Goal: Task Accomplishment & Management: Manage account settings

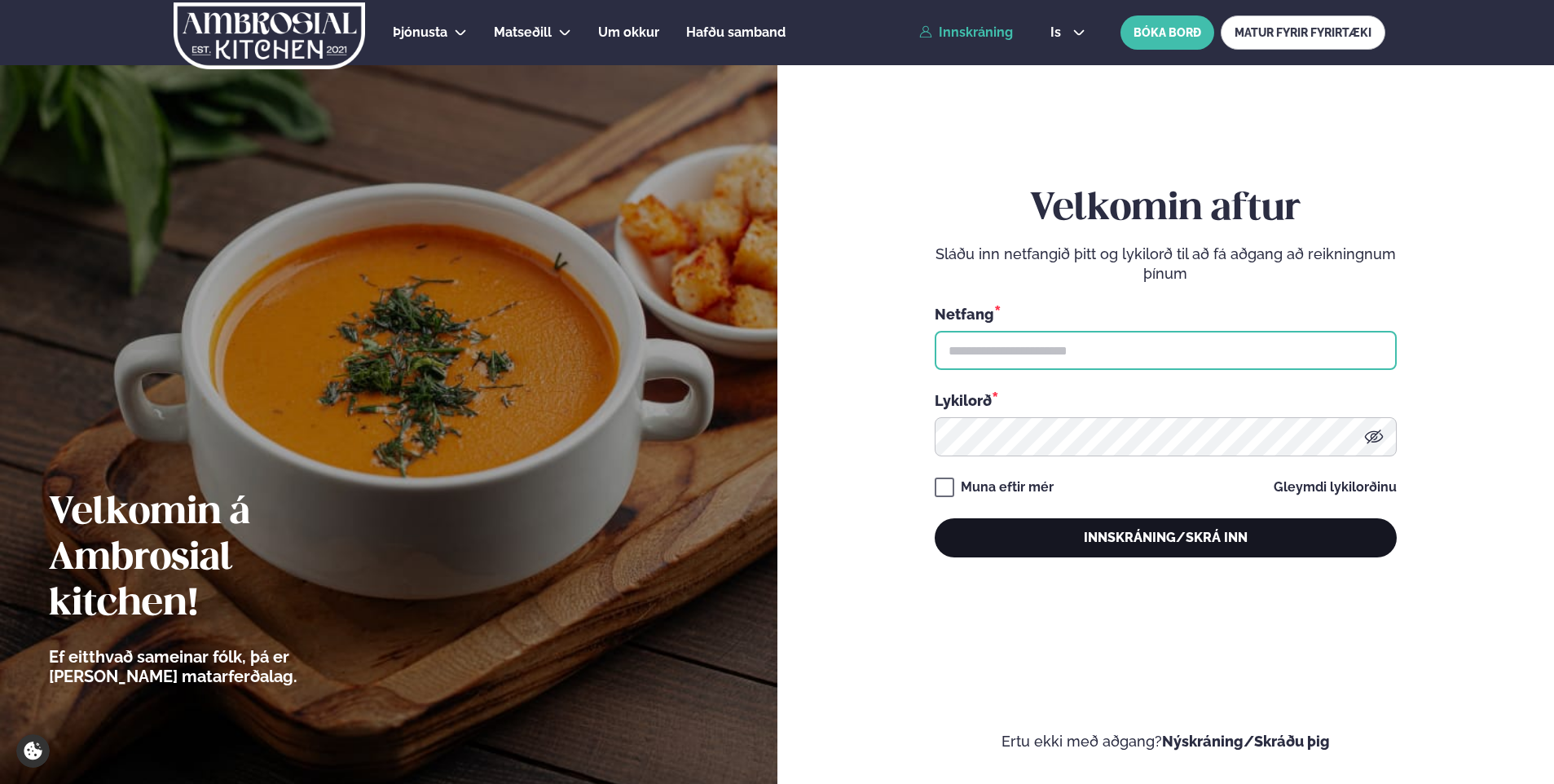
type input "**********"
click at [1152, 535] on button "Innskráning/Skrá inn" at bounding box center [1166, 537] width 462 height 39
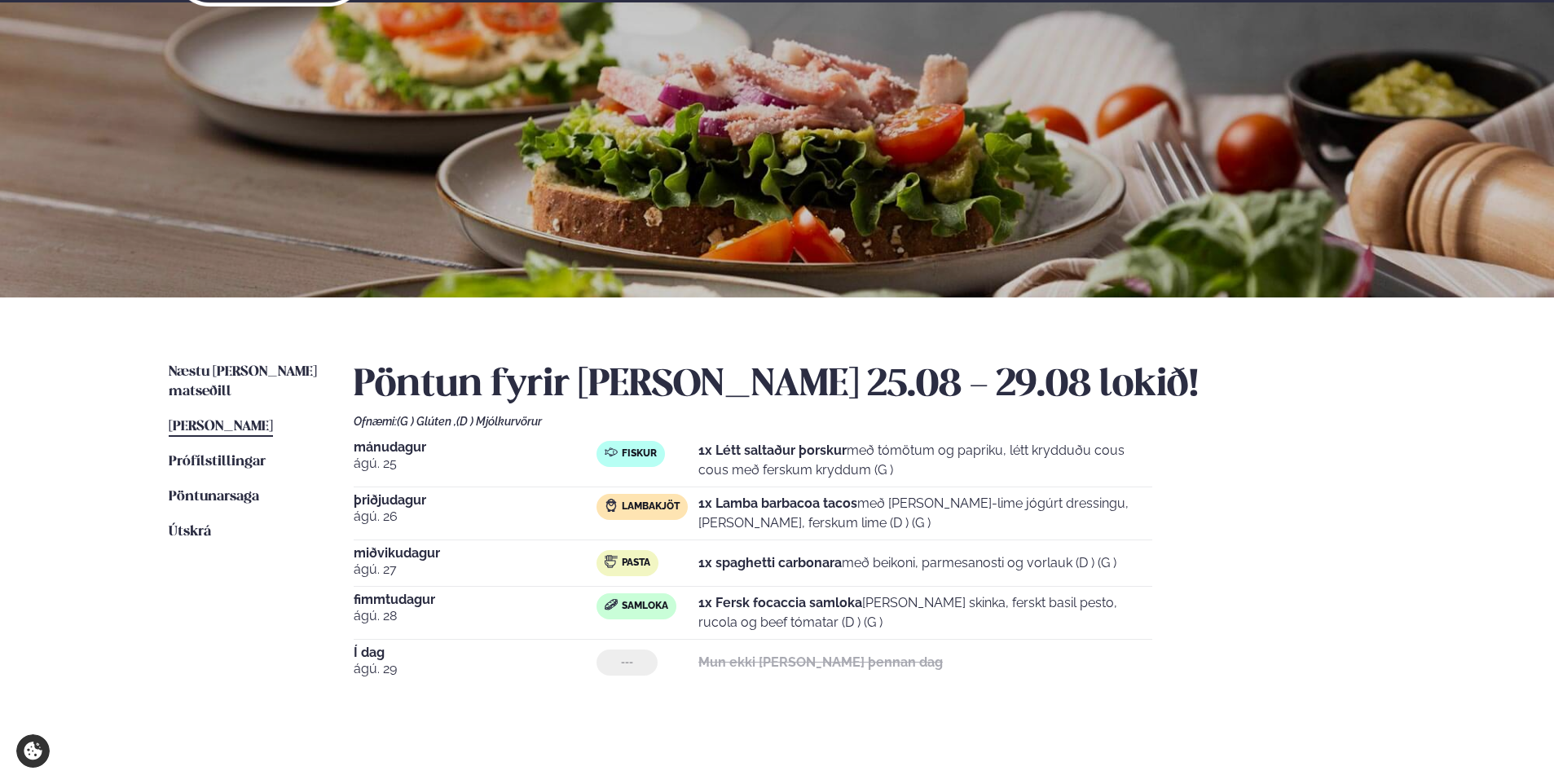
scroll to position [163, 0]
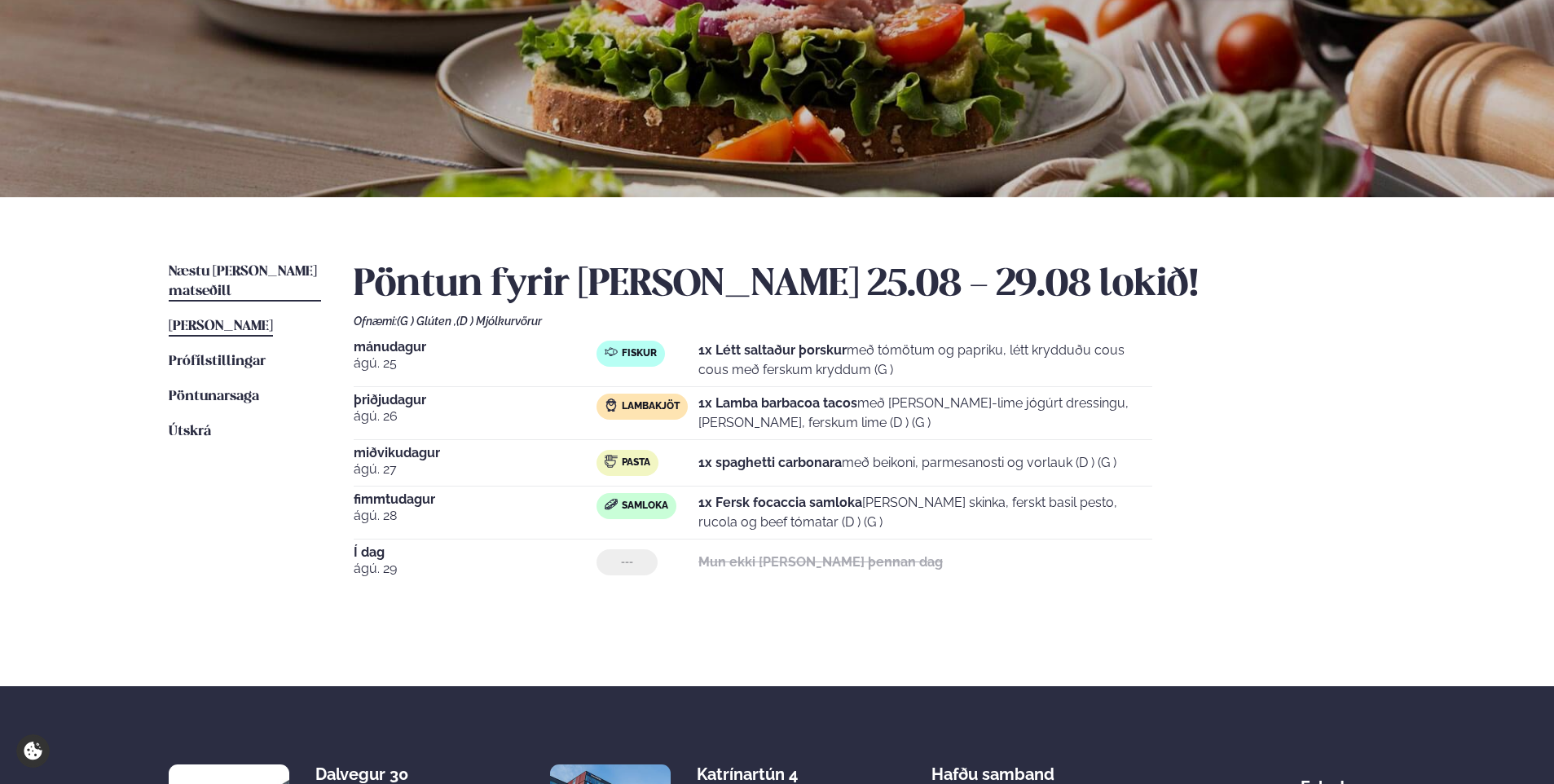
click at [211, 268] on span "Næstu [PERSON_NAME] matseðill" at bounding box center [242, 282] width 148 height 33
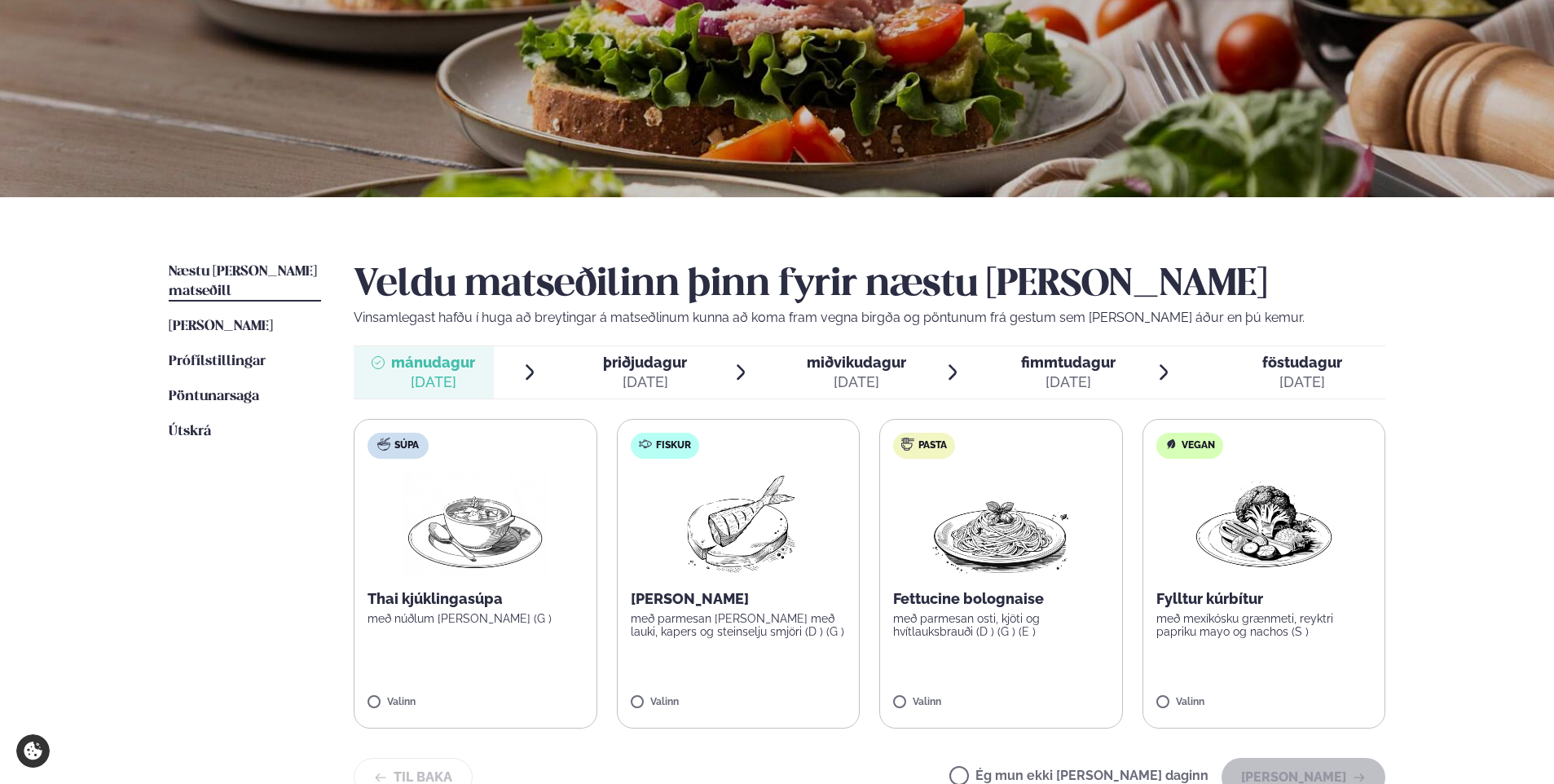
scroll to position [244, 0]
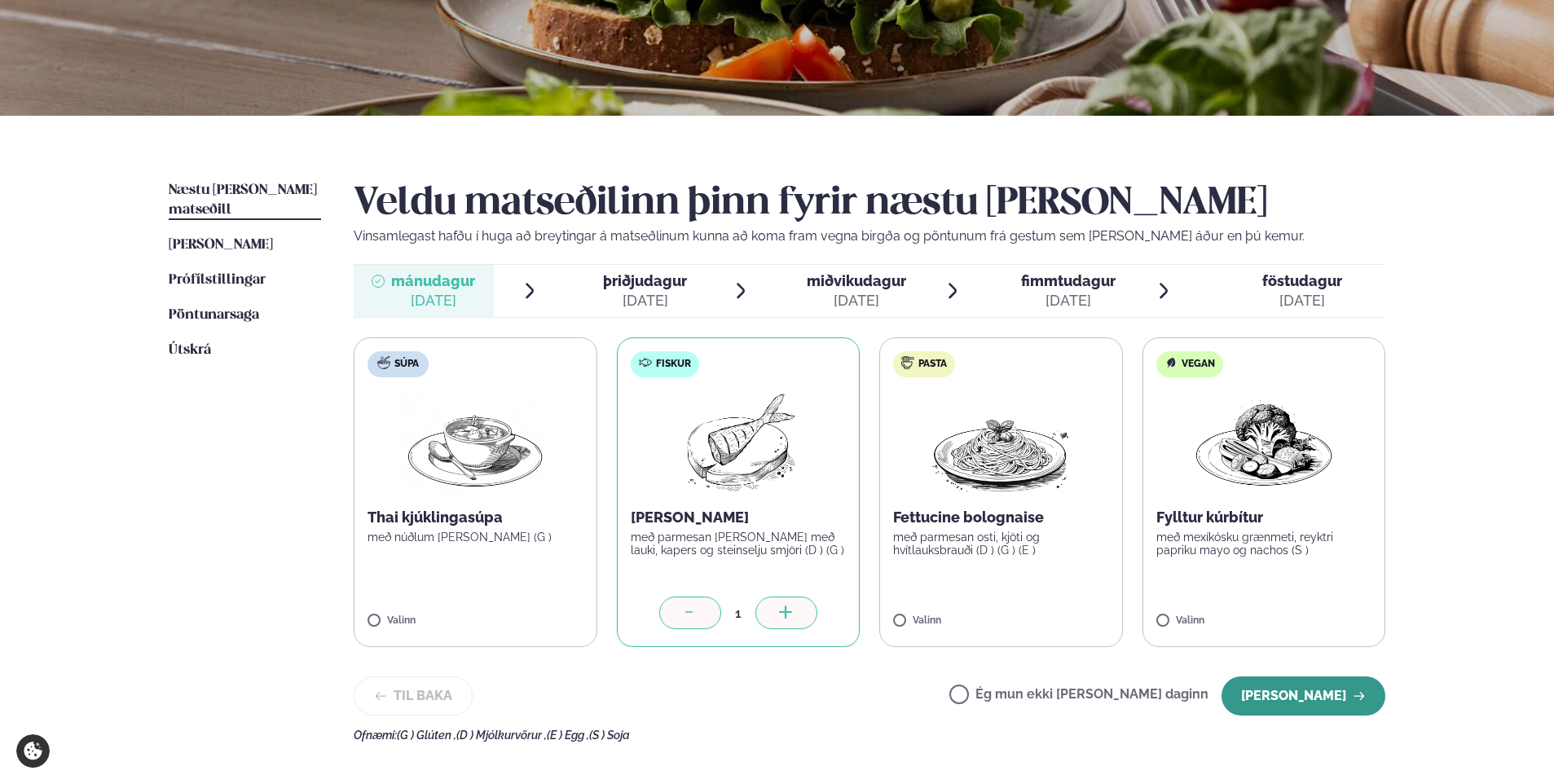
click at [1318, 699] on button "[PERSON_NAME]" at bounding box center [1303, 696] width 164 height 39
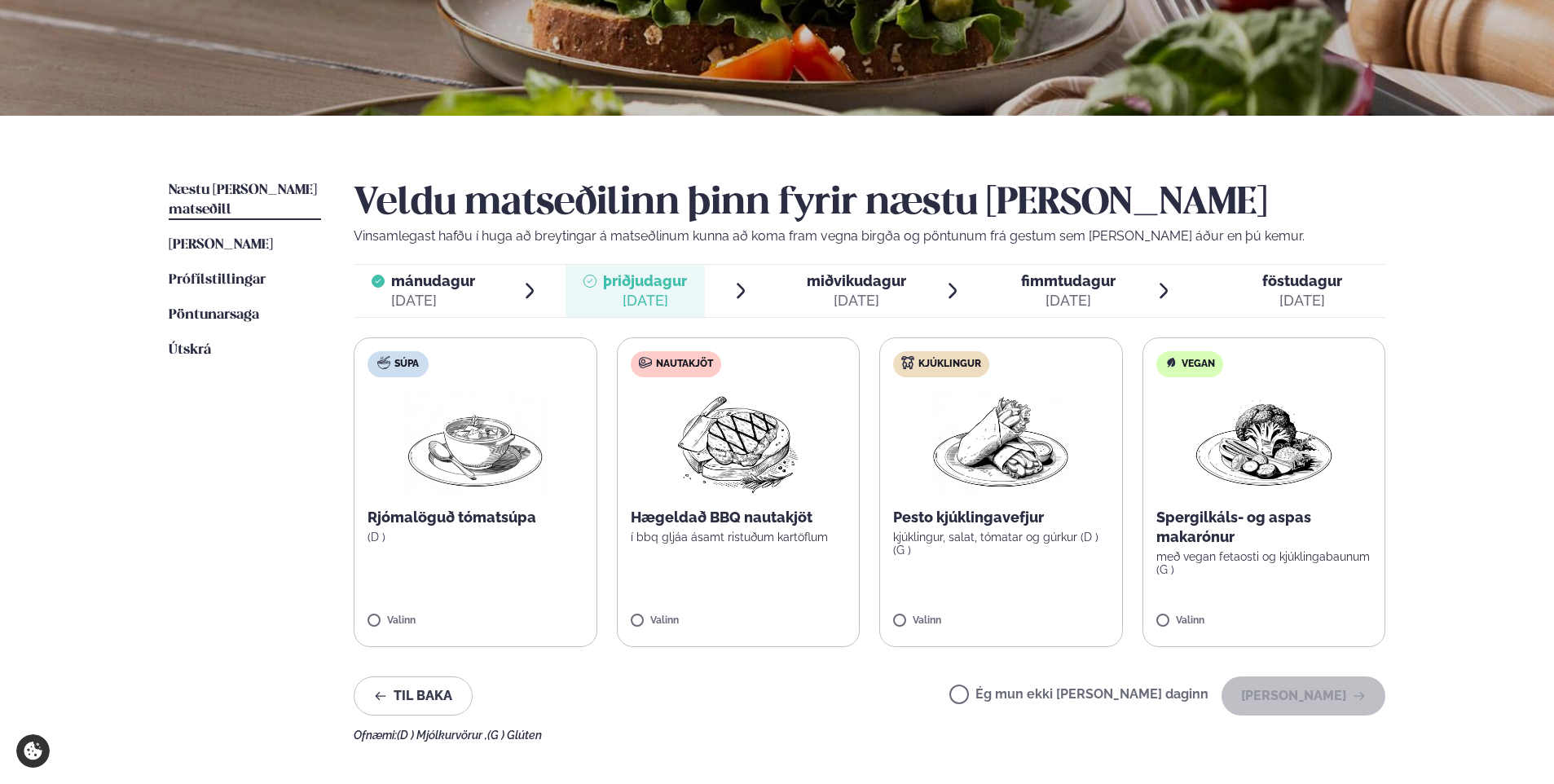
click at [1014, 693] on label "Ég mun ekki [PERSON_NAME] daginn" at bounding box center [1079, 697] width 259 height 17
click at [1312, 702] on button "[PERSON_NAME]" at bounding box center [1303, 696] width 164 height 39
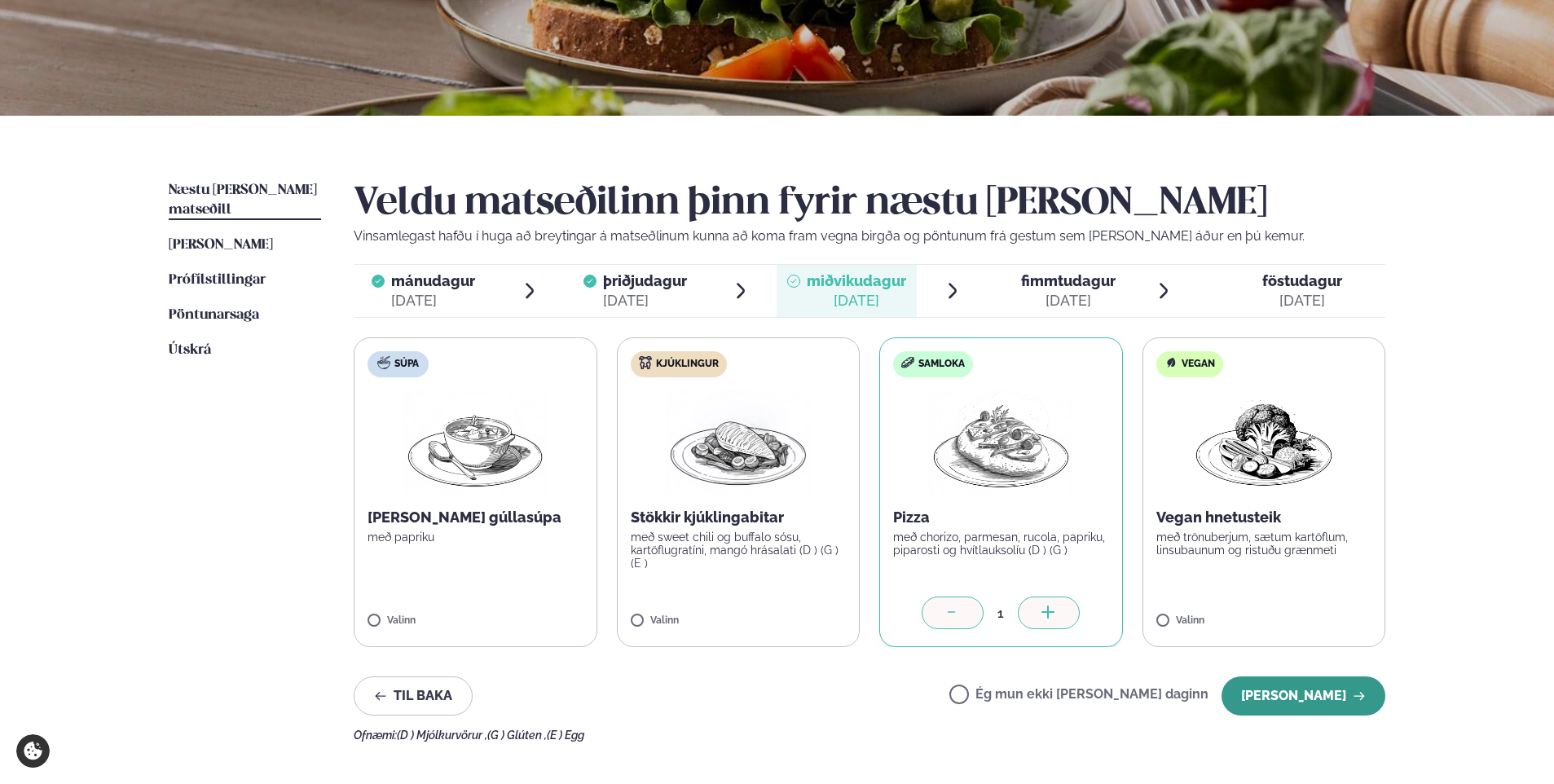
click at [1315, 697] on button "[PERSON_NAME]" at bounding box center [1303, 696] width 164 height 39
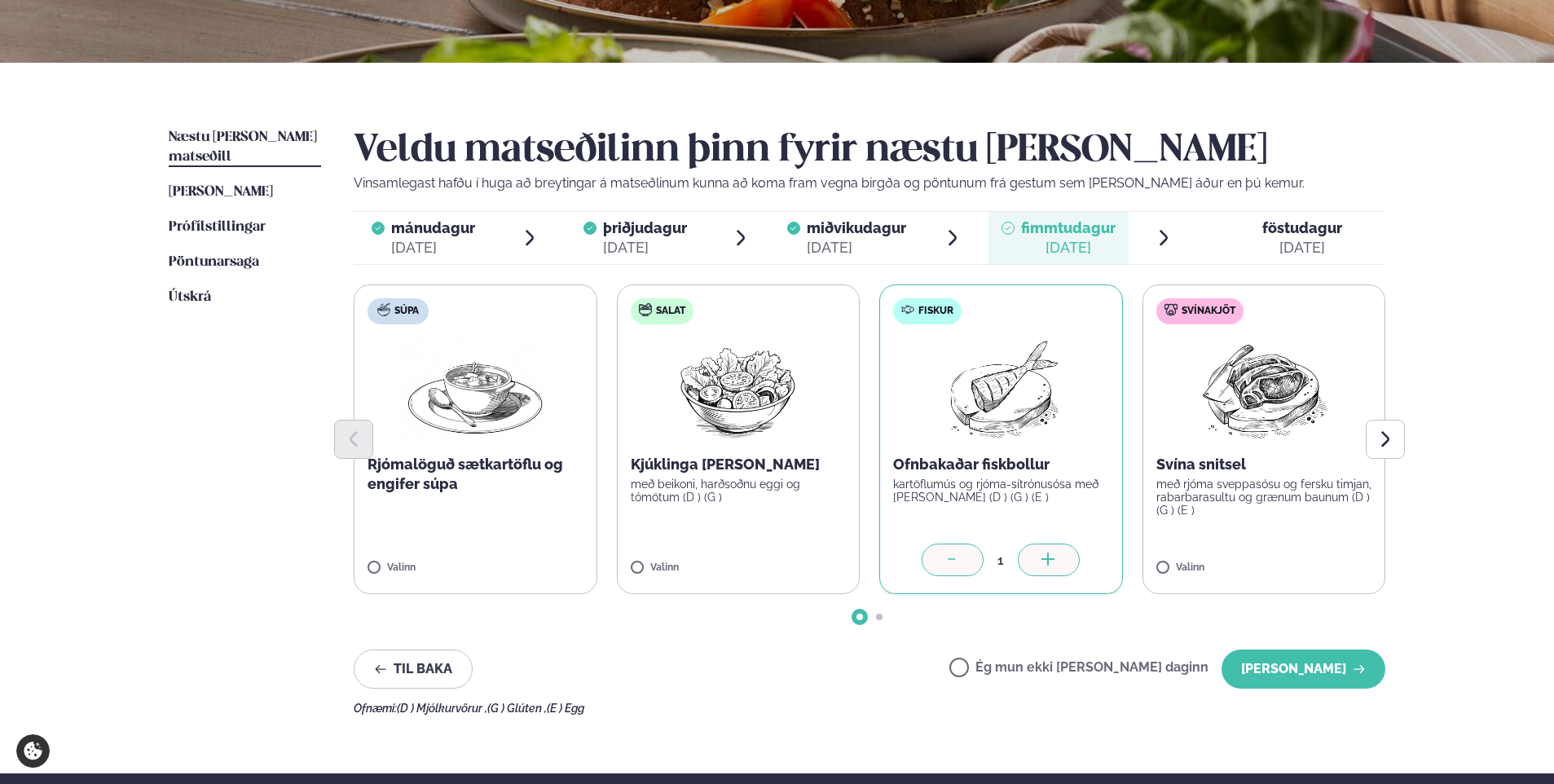
scroll to position [326, 0]
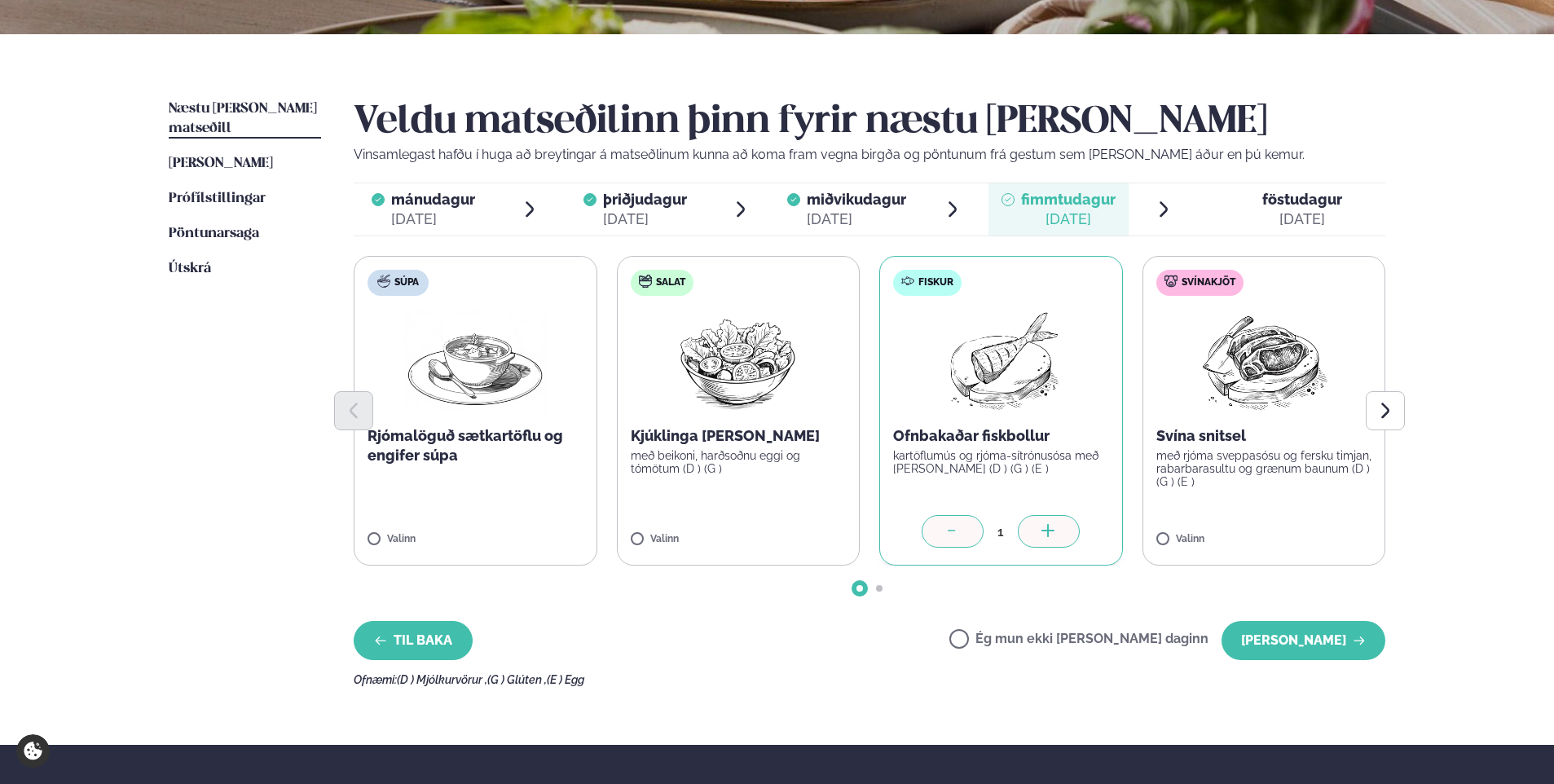
click at [395, 637] on button "Til baka" at bounding box center [413, 640] width 119 height 39
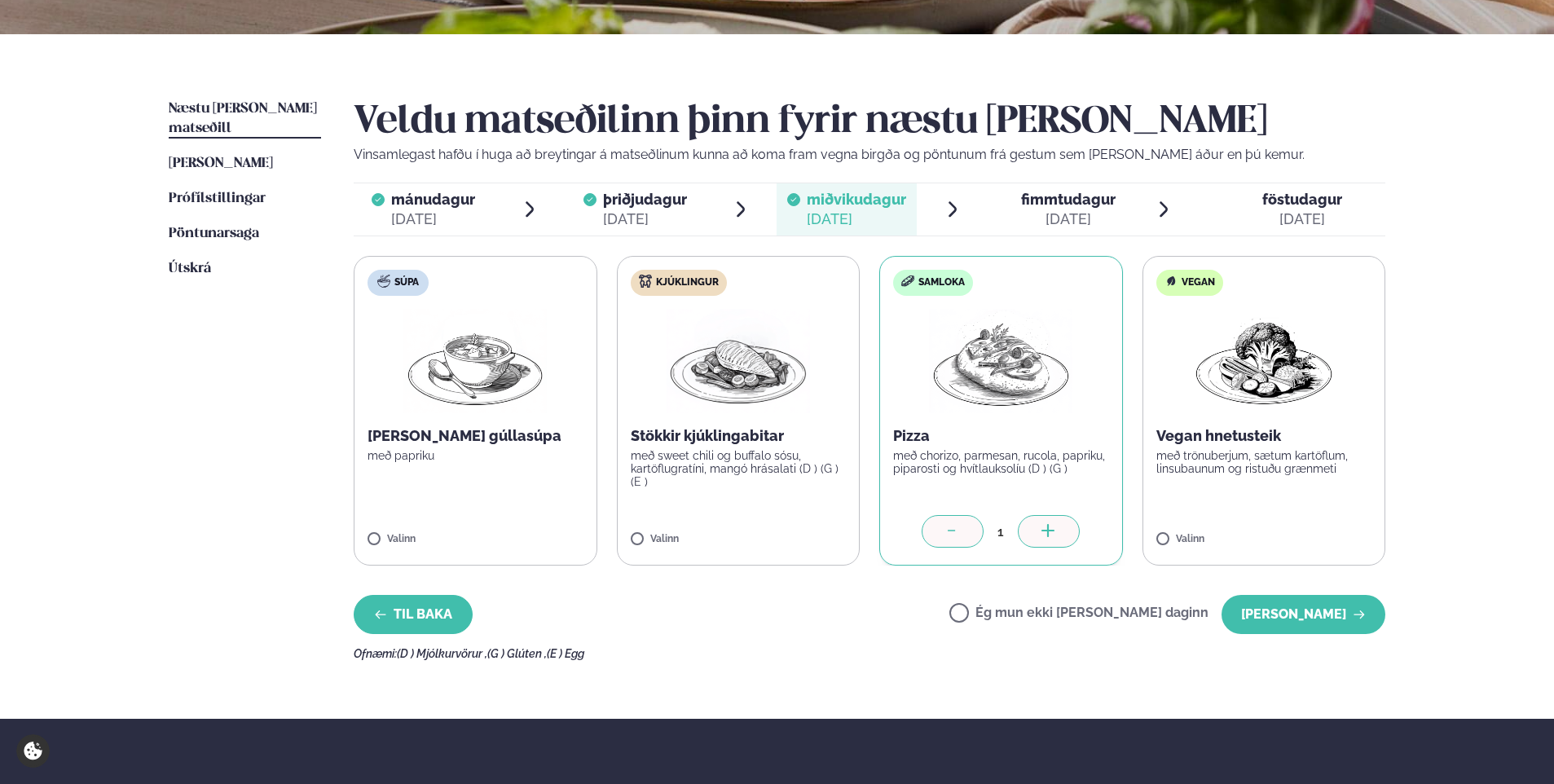
click at [395, 637] on div "Veldu matseðilinn þinn fyrir næstu [PERSON_NAME] Vinsamlegast hafðu í huga að b…" at bounding box center [870, 379] width 1032 height 561
click at [405, 610] on button "Til baka" at bounding box center [413, 614] width 119 height 39
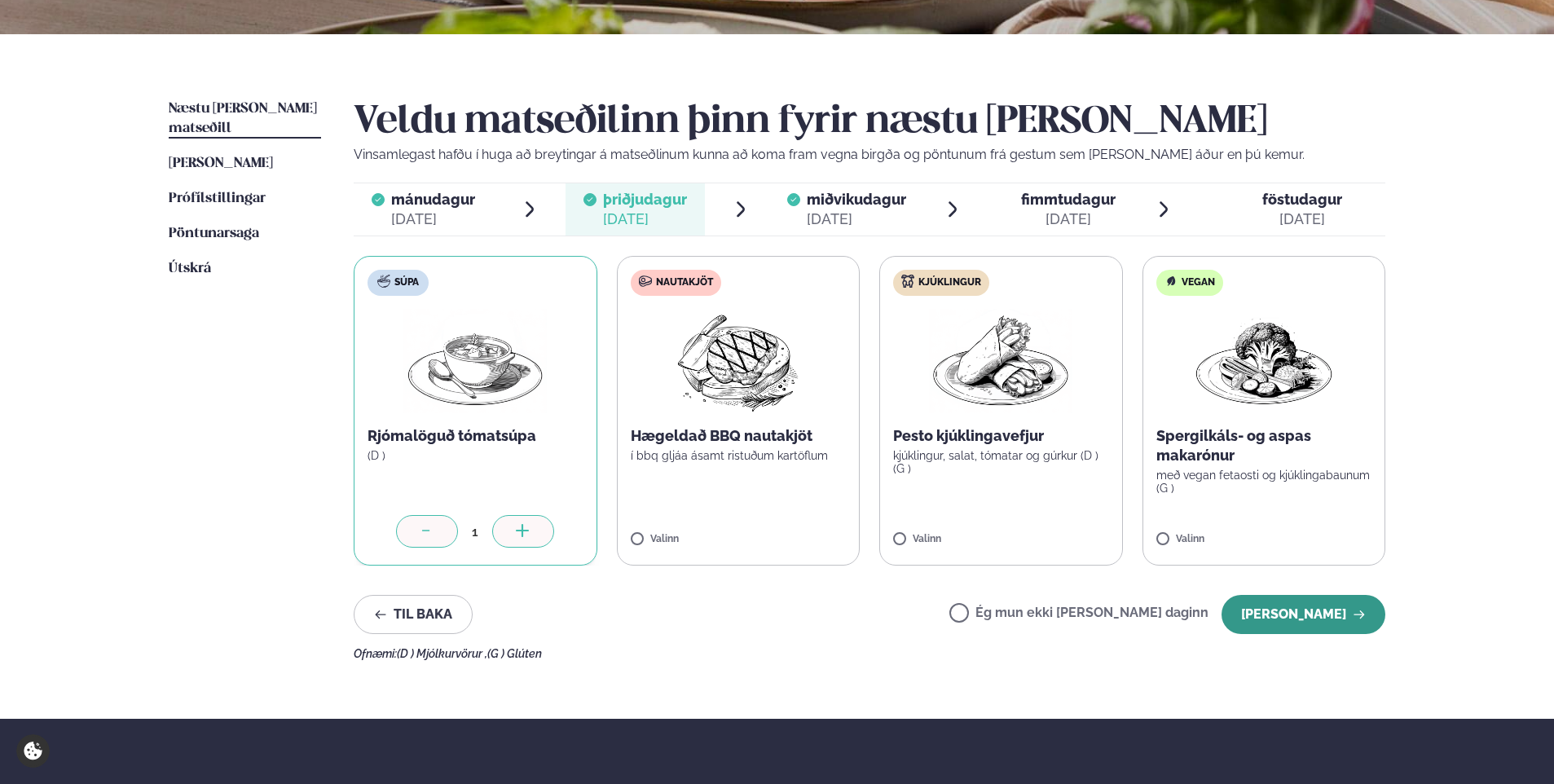
click at [1318, 611] on button "[PERSON_NAME]" at bounding box center [1303, 614] width 164 height 39
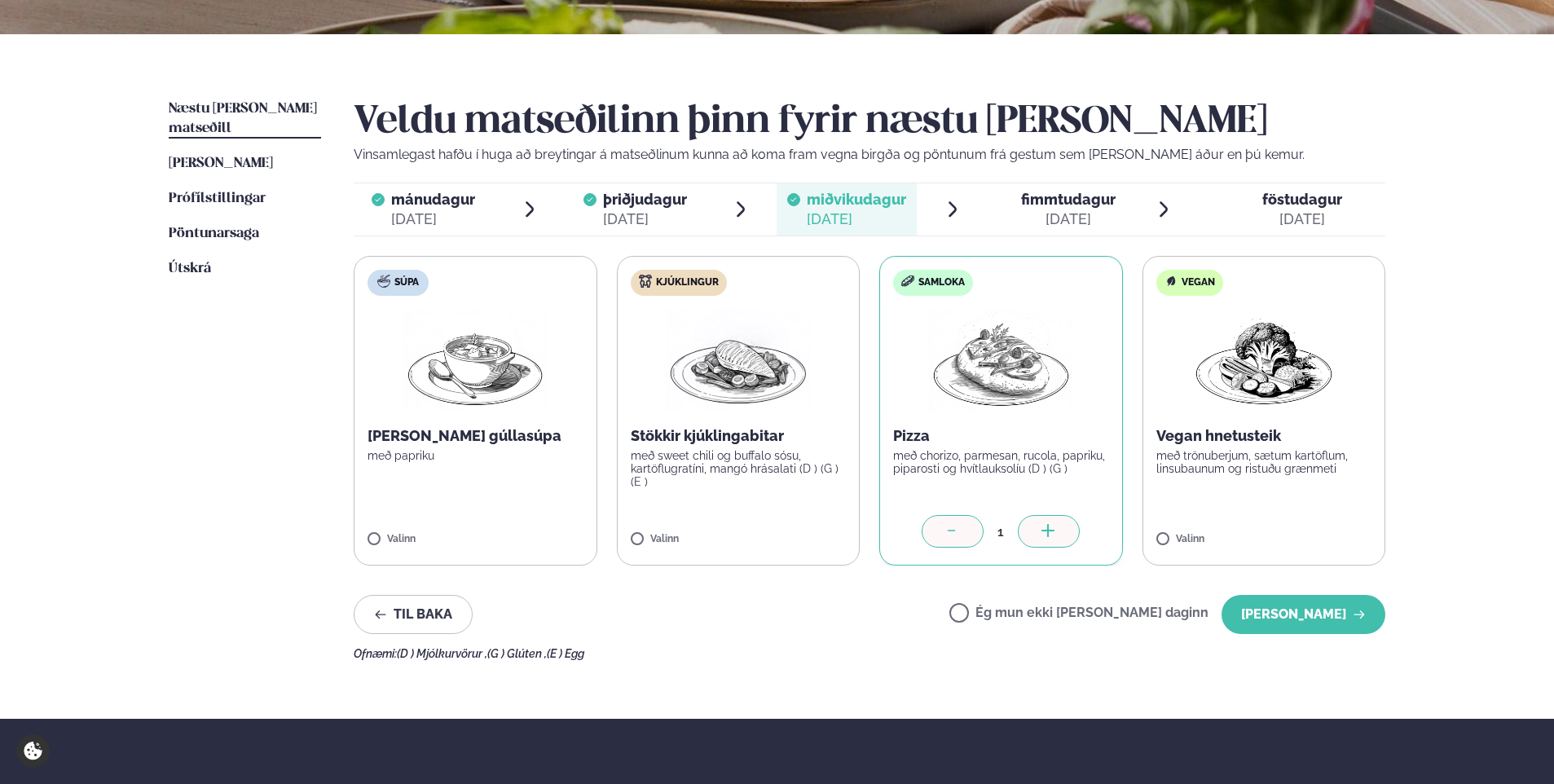
click at [1318, 611] on button "[PERSON_NAME]" at bounding box center [1303, 614] width 164 height 39
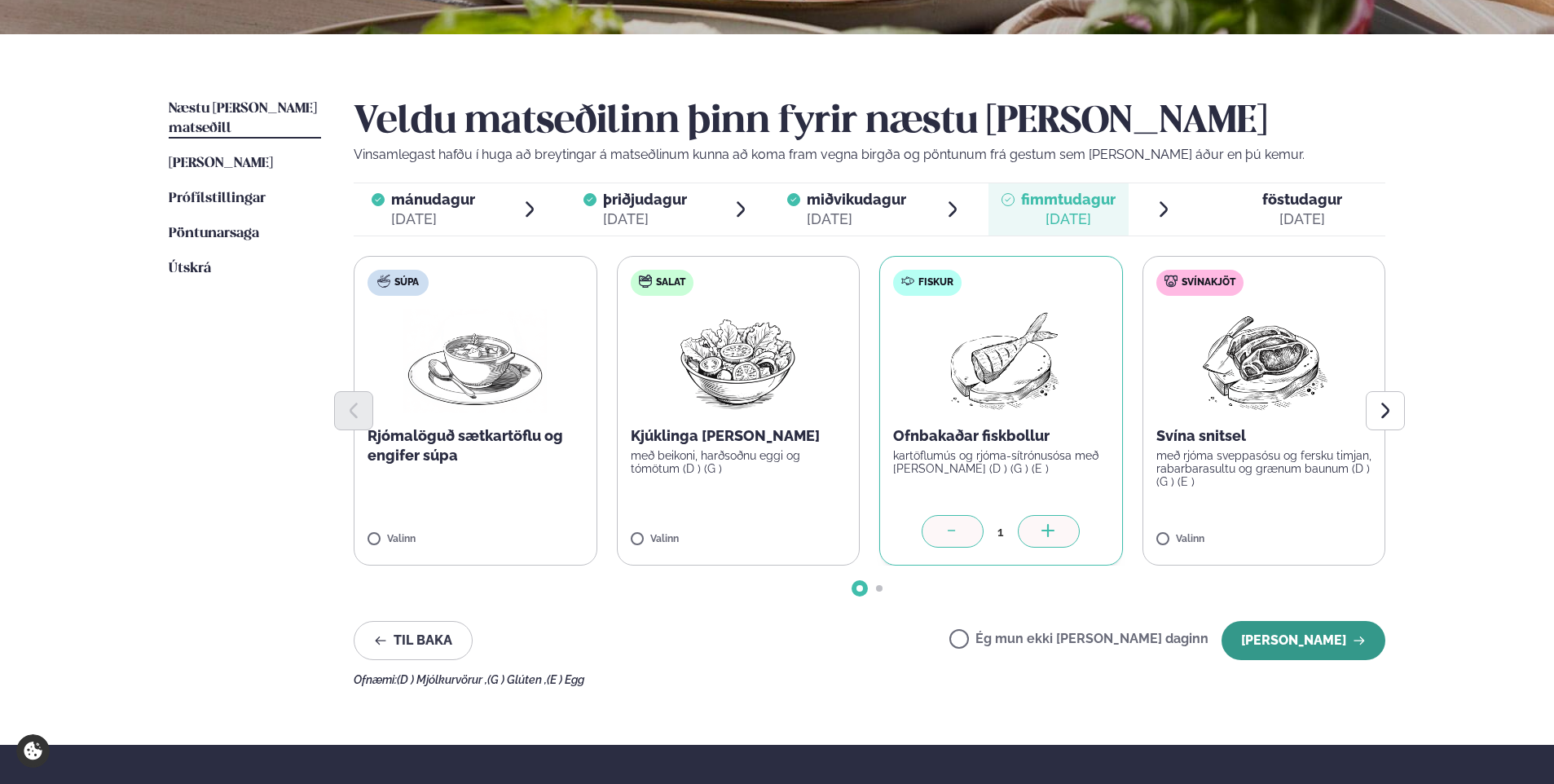
click at [1294, 635] on button "[PERSON_NAME]" at bounding box center [1303, 640] width 164 height 39
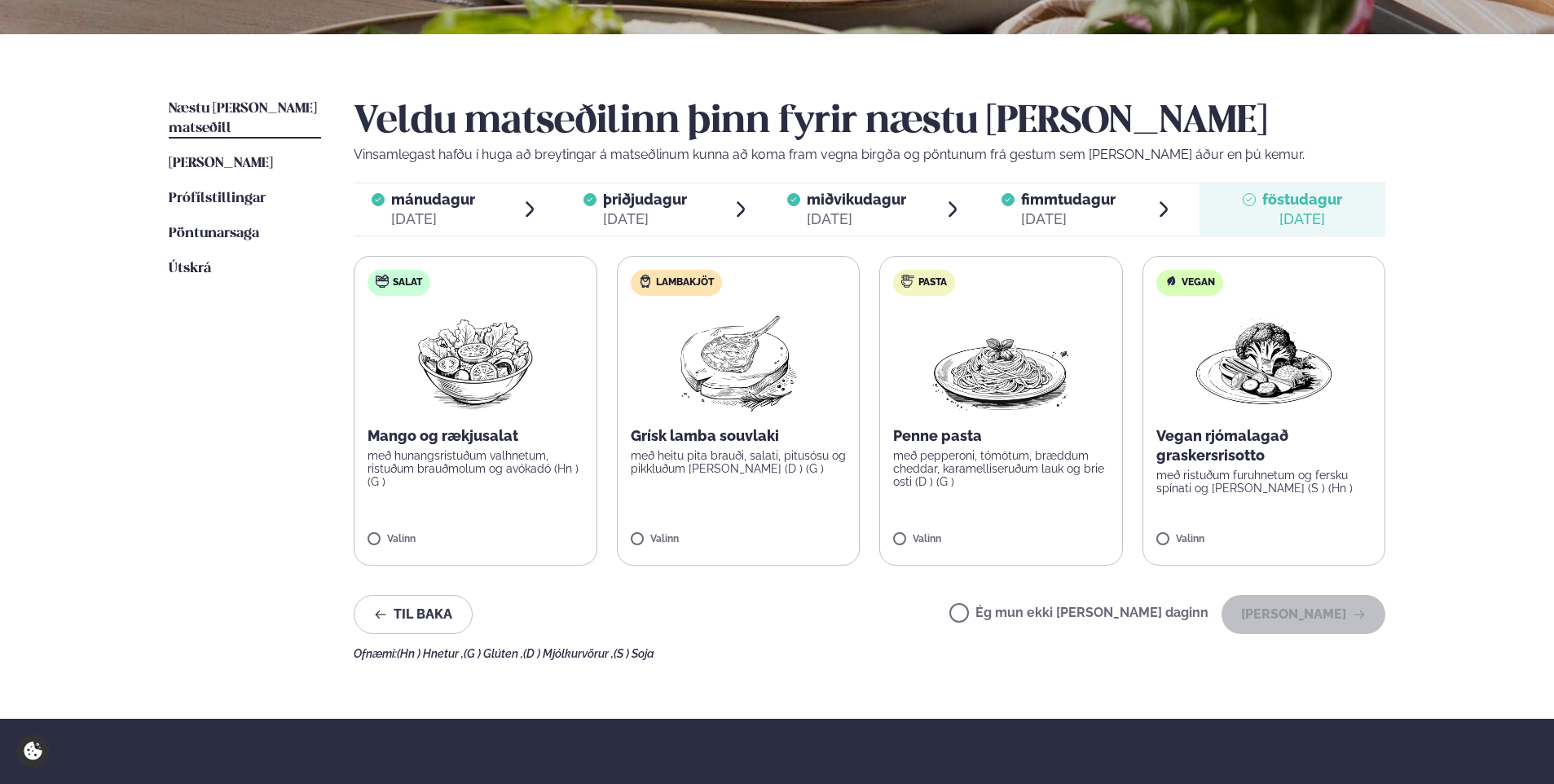
click at [1013, 612] on label "Ég mun ekki [PERSON_NAME] daginn" at bounding box center [1079, 615] width 259 height 17
click at [1277, 617] on button "[PERSON_NAME]" at bounding box center [1303, 614] width 164 height 39
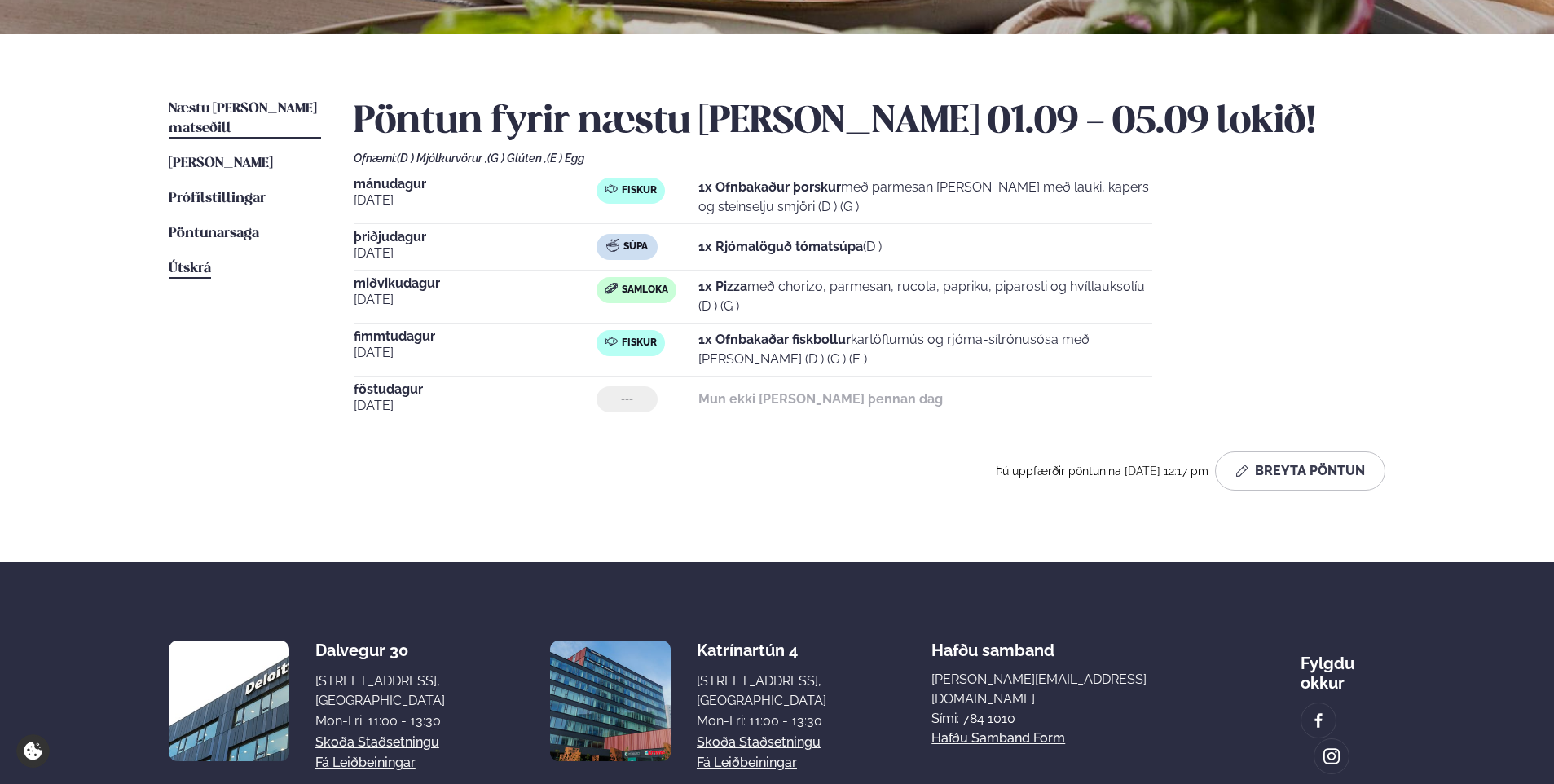
click at [182, 262] on span "Útskrá" at bounding box center [189, 268] width 42 height 14
